Goal: Task Accomplishment & Management: Complete application form

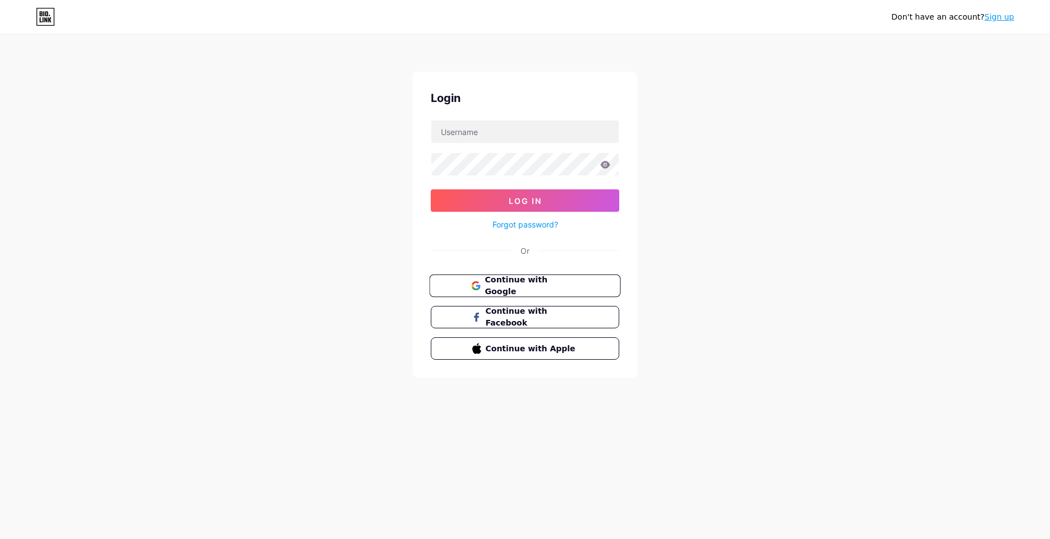
click at [548, 283] on span "Continue with Google" at bounding box center [532, 286] width 94 height 24
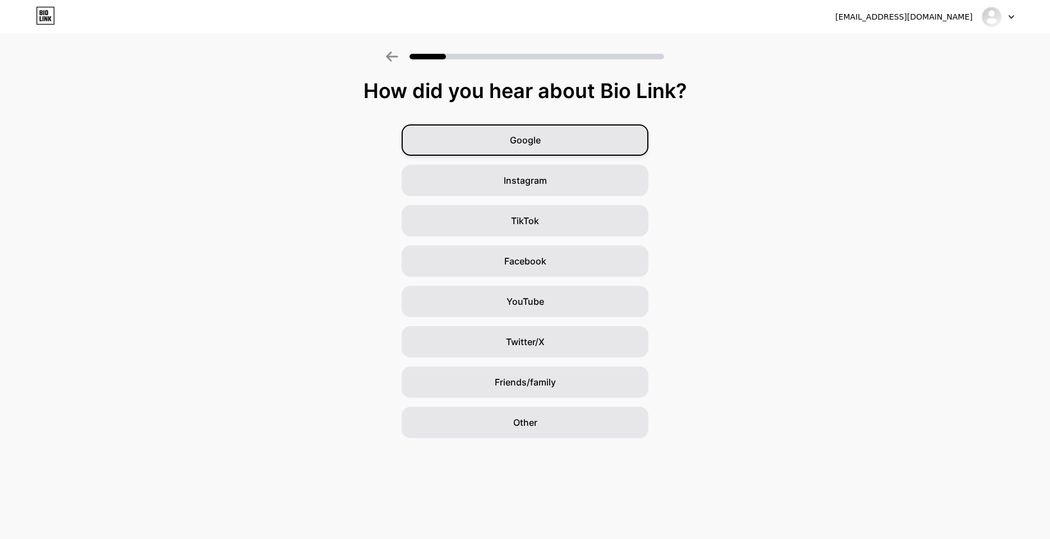
click at [570, 141] on div "Google" at bounding box center [525, 139] width 247 height 31
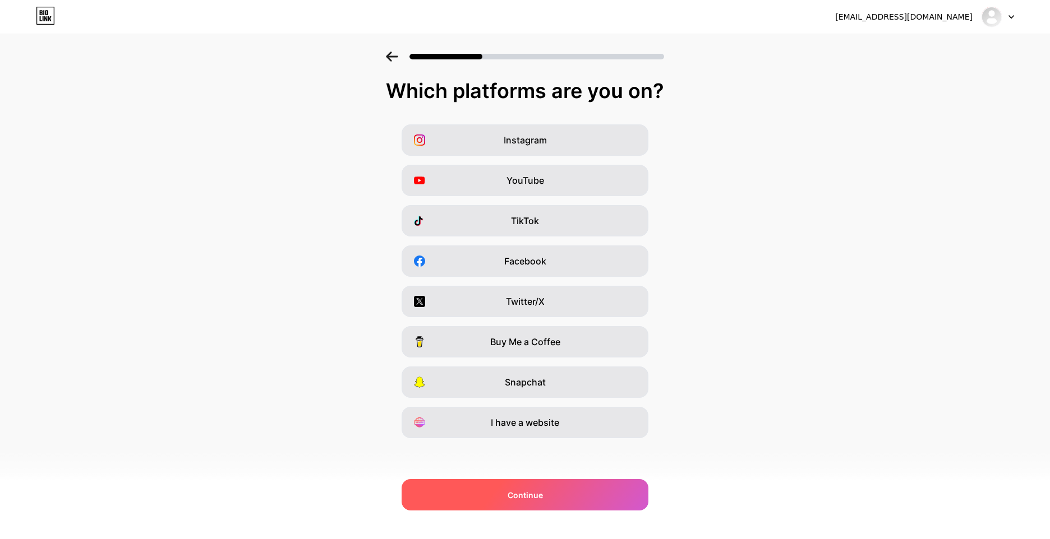
click at [541, 496] on span "Continue" at bounding box center [525, 496] width 35 height 12
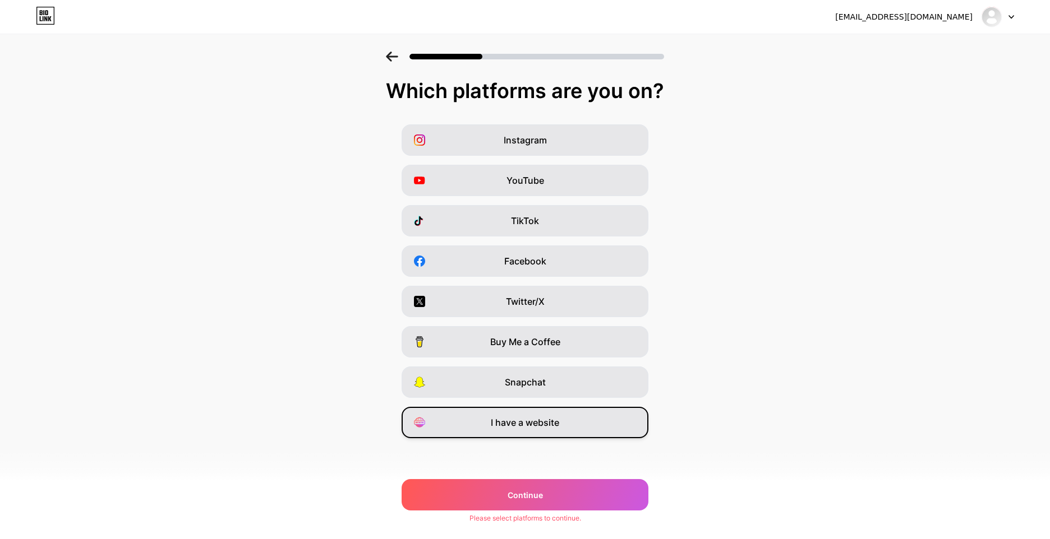
click at [538, 423] on span "I have a website" at bounding box center [525, 422] width 68 height 13
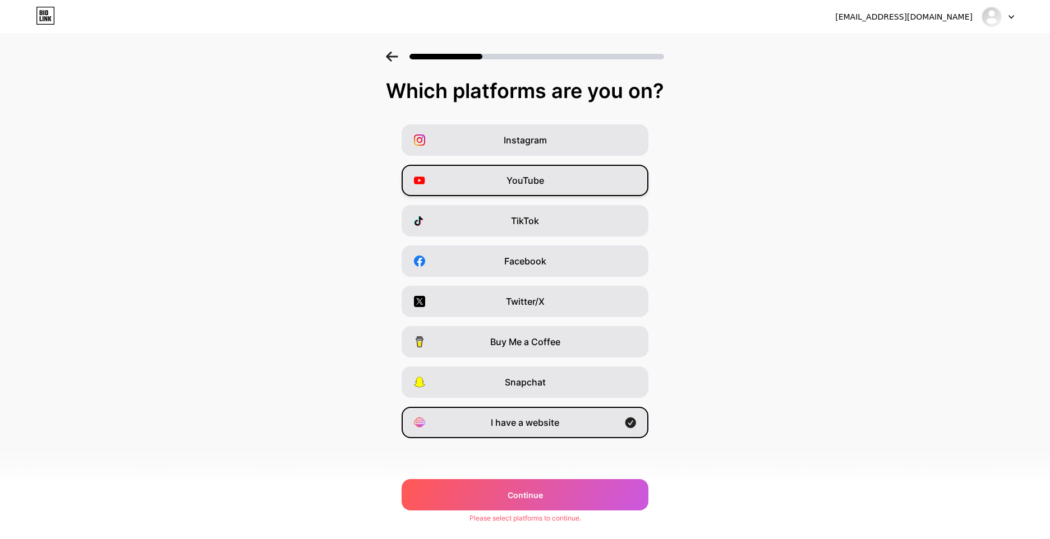
drag, startPoint x: 543, startPoint y: 135, endPoint x: 541, endPoint y: 173, distance: 38.2
click at [543, 136] on span "Instagram" at bounding box center [525, 139] width 43 height 13
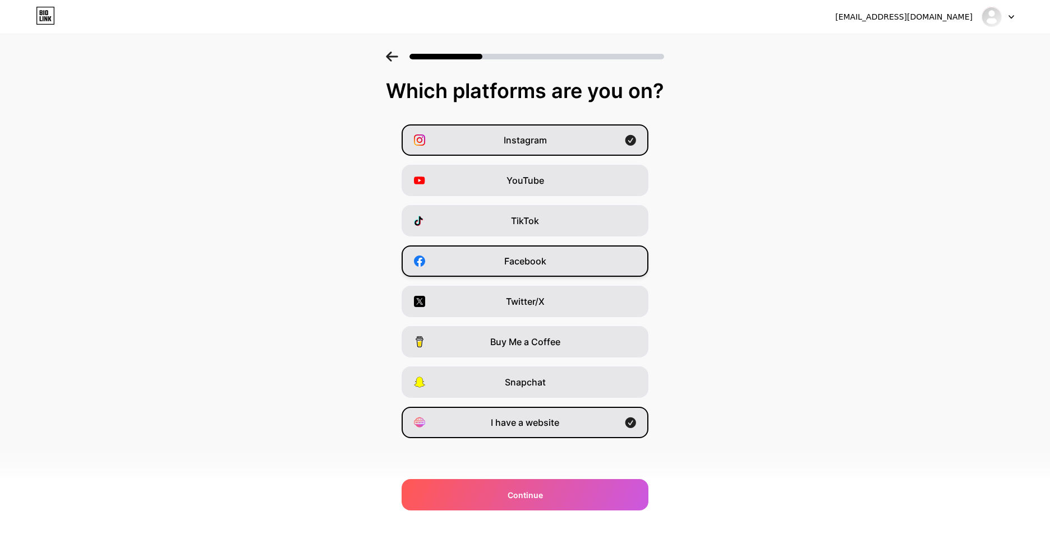
drag, startPoint x: 535, startPoint y: 211, endPoint x: 548, endPoint y: 258, distance: 48.5
click at [535, 212] on div "TikTok" at bounding box center [525, 220] width 247 height 31
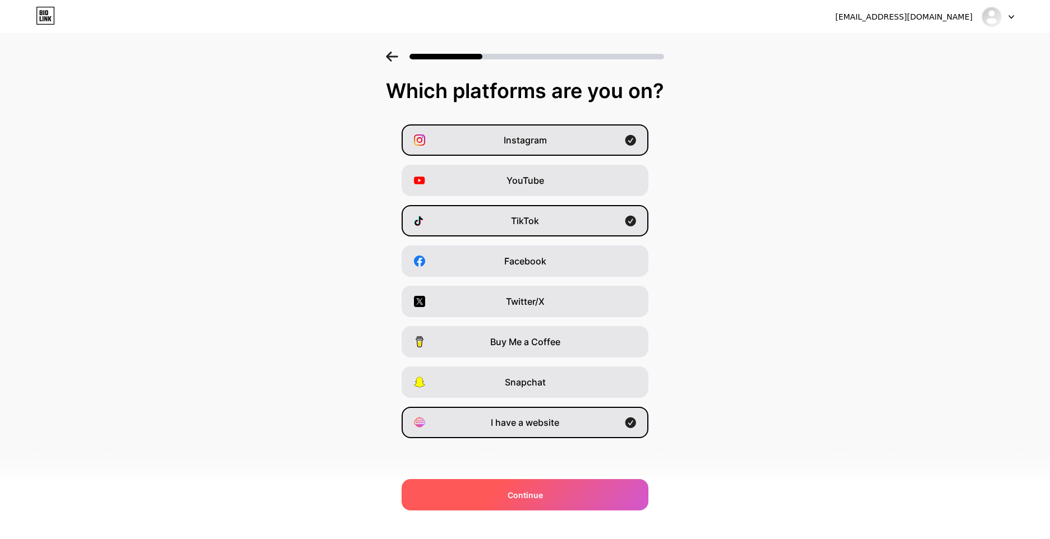
click at [576, 504] on div "Continue" at bounding box center [525, 494] width 247 height 31
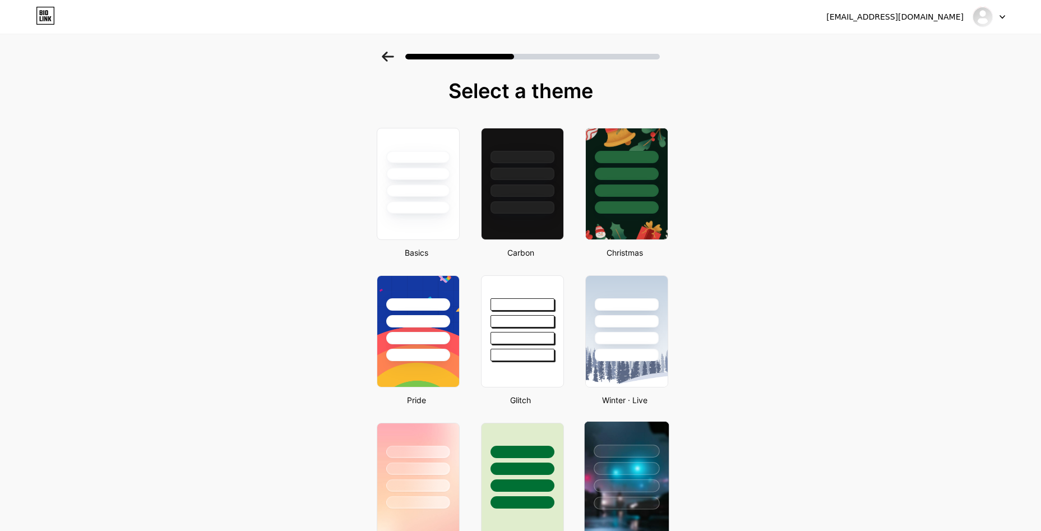
click at [644, 462] on div at bounding box center [627, 468] width 66 height 13
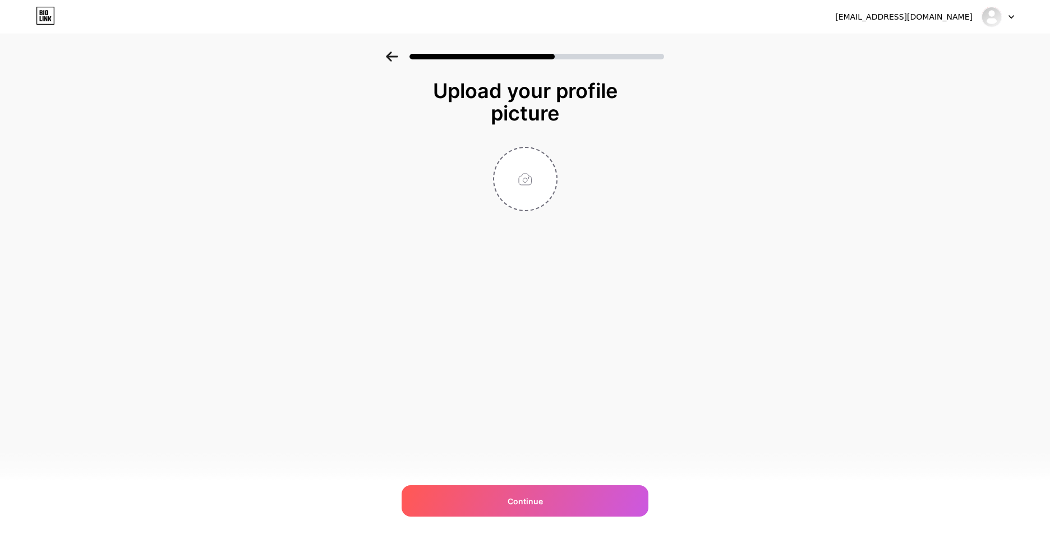
drag, startPoint x: 826, startPoint y: 169, endPoint x: 805, endPoint y: 172, distance: 21.0
click at [824, 169] on div "Upload your profile picture Continue" at bounding box center [525, 160] width 1050 height 216
click at [565, 181] on div at bounding box center [525, 179] width 224 height 64
click at [516, 177] on input "file" at bounding box center [525, 179] width 62 height 62
type input "C:\fakepath\fav.png"
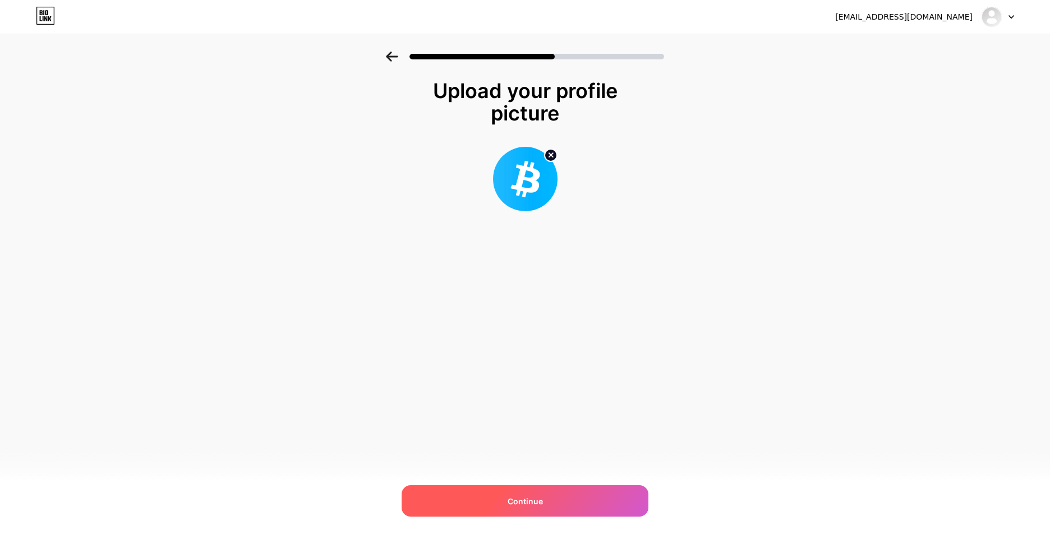
click at [538, 496] on span "Continue" at bounding box center [525, 502] width 35 height 12
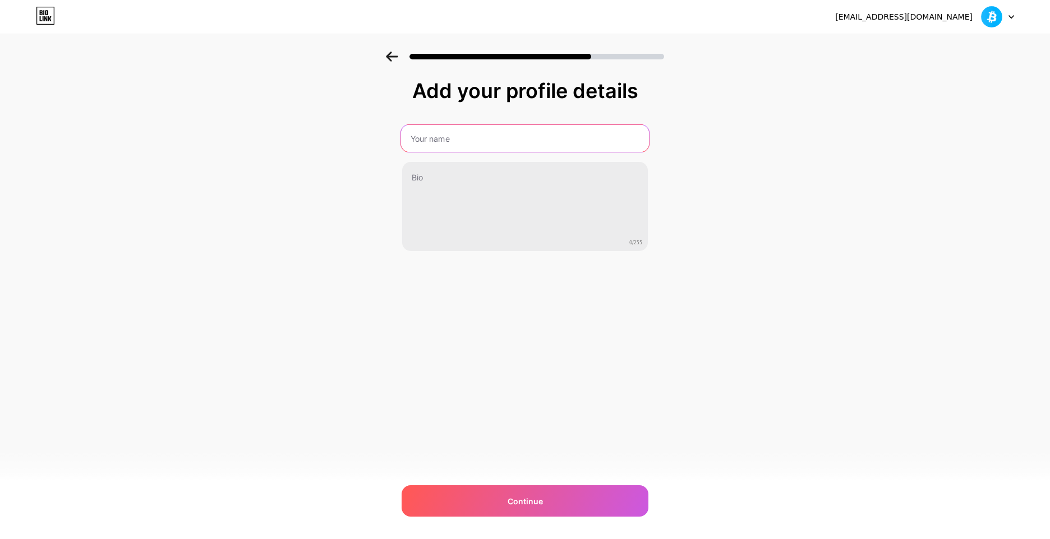
click at [518, 140] on input "text" at bounding box center [525, 138] width 248 height 27
type input "cryptofactory.site"
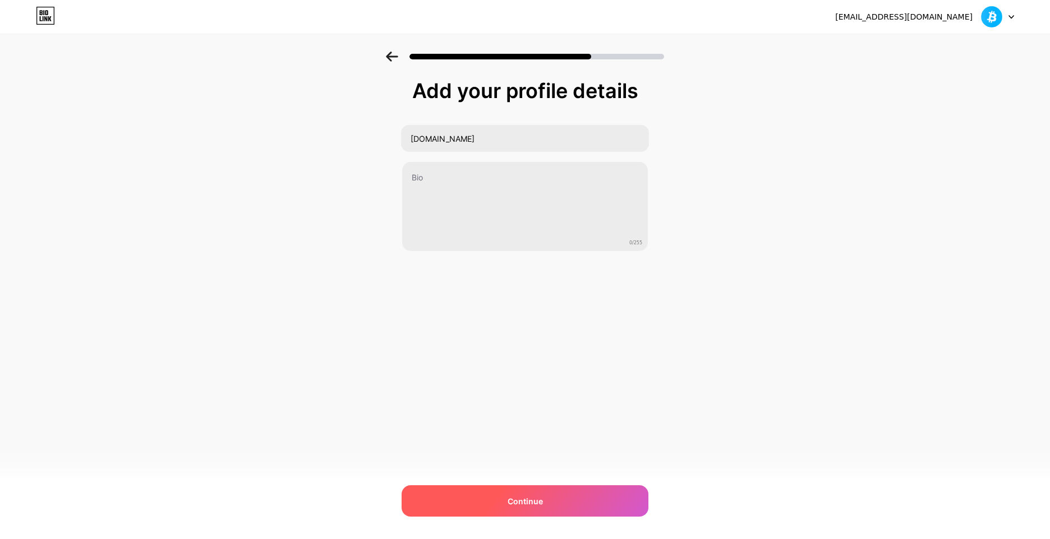
click at [551, 491] on div "Continue" at bounding box center [525, 501] width 247 height 31
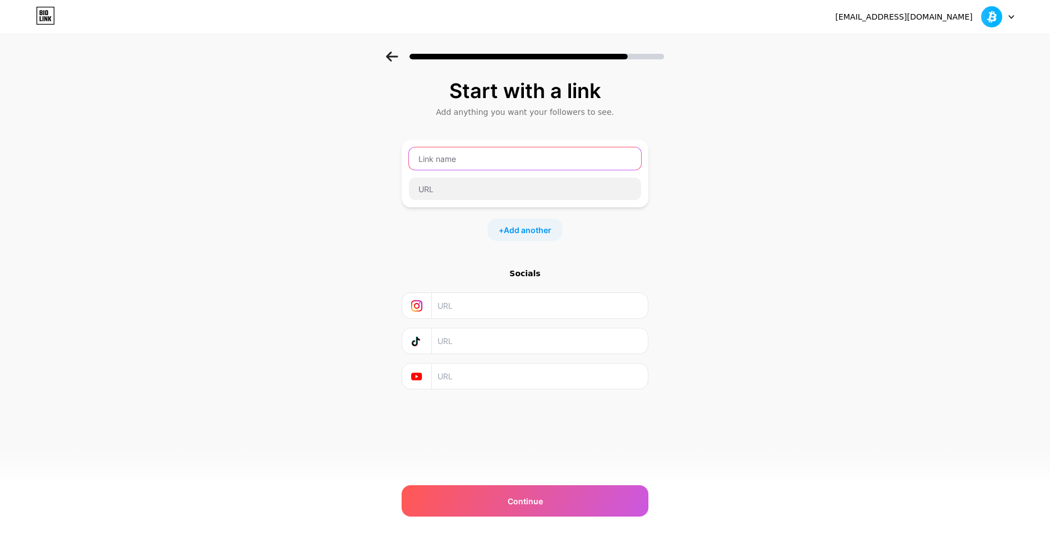
click at [500, 160] on input "text" at bounding box center [525, 158] width 232 height 22
type input "crypto factory"
click at [493, 185] on input "text" at bounding box center [525, 189] width 232 height 22
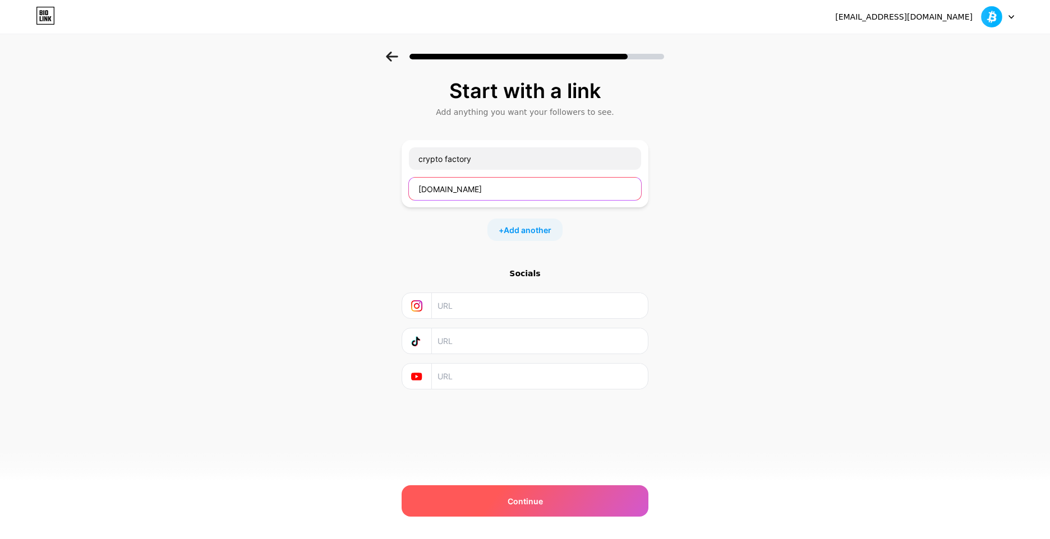
type input "cryptofactory.site"
click at [554, 493] on div "Continue" at bounding box center [525, 501] width 247 height 31
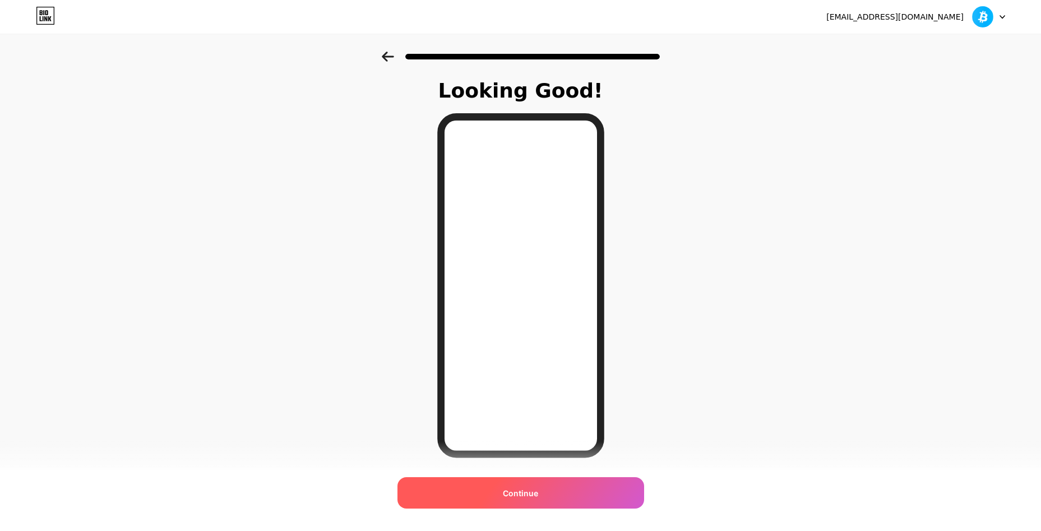
click at [538, 490] on span "Continue" at bounding box center [520, 493] width 35 height 12
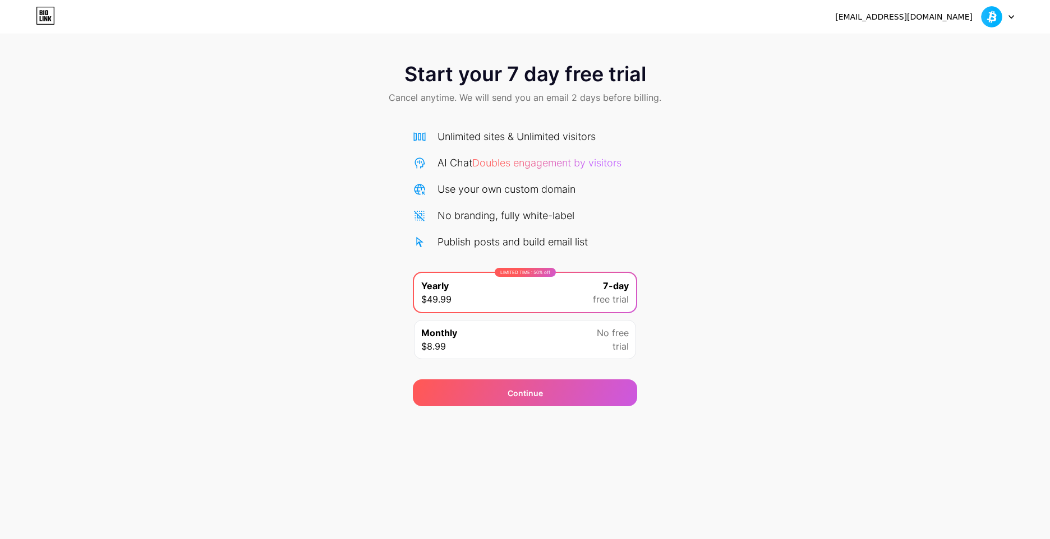
click at [1013, 18] on icon at bounding box center [1011, 17] width 6 height 4
click at [1009, 16] on icon at bounding box center [1011, 17] width 4 height 3
